Goal: Find specific page/section: Find specific page/section

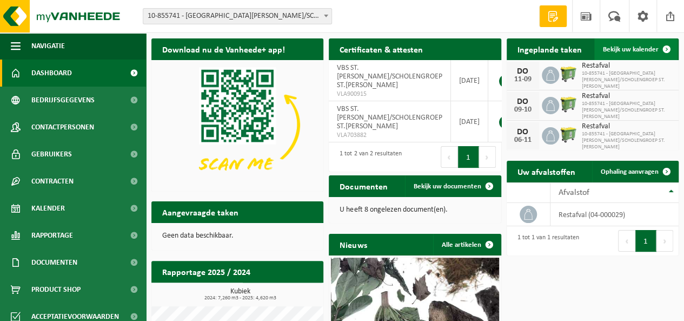
click at [637, 49] on span "Bekijk uw kalender" at bounding box center [631, 49] width 56 height 7
